Goal: Entertainment & Leisure: Consume media (video, audio)

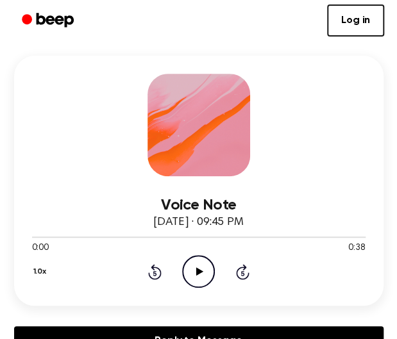
scroll to position [132, 0]
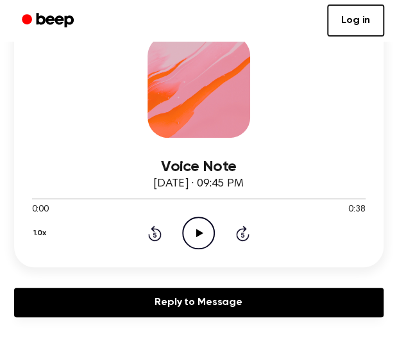
click at [199, 240] on icon "Play Audio" at bounding box center [198, 233] width 33 height 33
click at [197, 236] on icon "Pause Audio" at bounding box center [198, 233] width 33 height 33
click at [196, 236] on icon at bounding box center [199, 233] width 7 height 8
click at [195, 236] on icon "Pause Audio" at bounding box center [198, 233] width 33 height 33
click at [195, 236] on icon "Play Audio" at bounding box center [198, 233] width 33 height 33
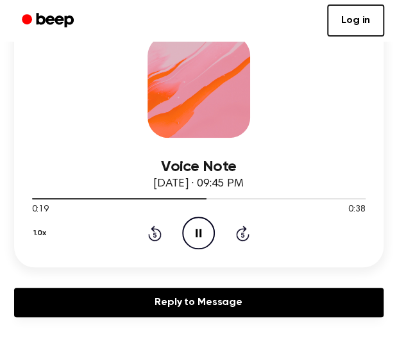
click at [187, 227] on icon "Pause Audio" at bounding box center [198, 233] width 33 height 33
click at [190, 238] on icon "Play Audio" at bounding box center [198, 233] width 33 height 33
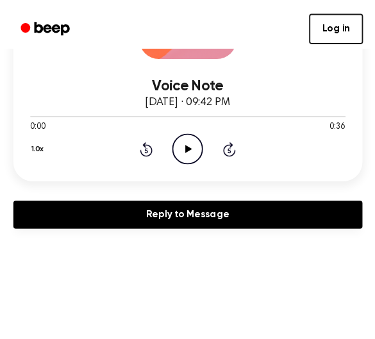
scroll to position [223, 0]
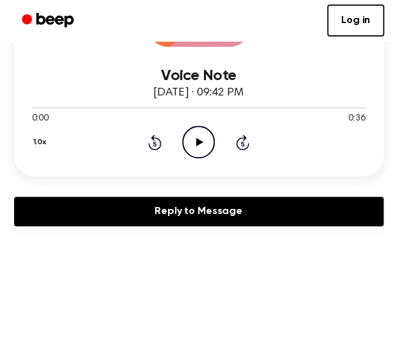
click at [195, 138] on icon "Play Audio" at bounding box center [198, 142] width 33 height 33
click at [195, 138] on icon "Pause Audio" at bounding box center [198, 142] width 33 height 33
